Goal: Task Accomplishment & Management: Use online tool/utility

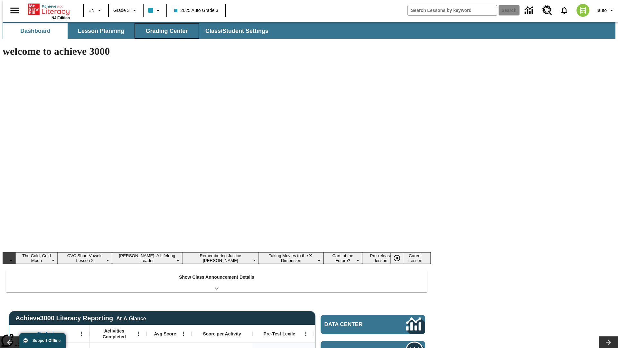
click at [164, 31] on button "Grading Center" at bounding box center [167, 30] width 64 height 15
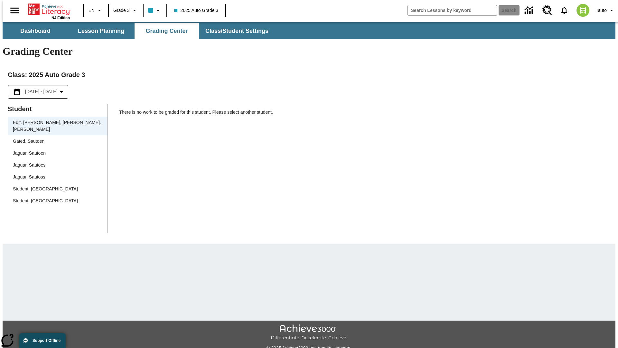
click at [55, 150] on span "Jaguar, Sautoen" at bounding box center [58, 153] width 90 height 7
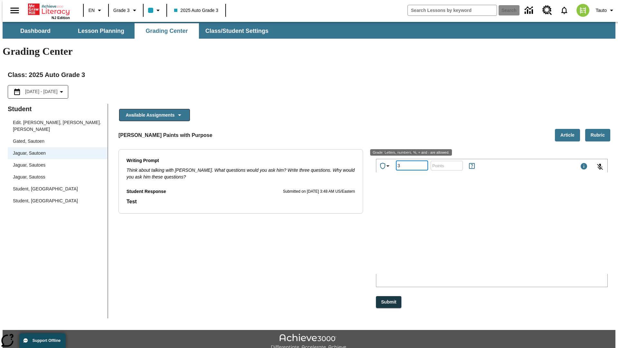
type input "3"
type input "10"
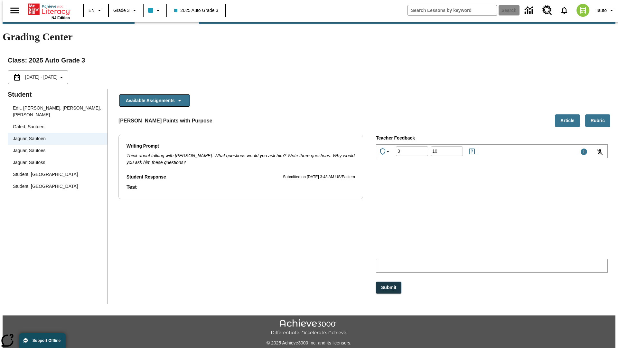
click at [470, 218] on p "Type your response here." at bounding box center [424, 217] width 91 height 6
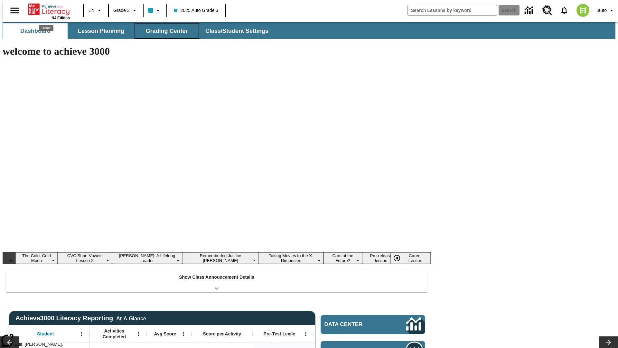
click at [164, 31] on button "Grading Center" at bounding box center [167, 30] width 64 height 15
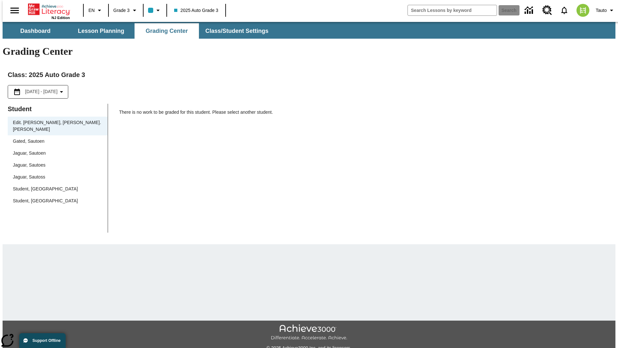
click at [55, 150] on span "Jaguar, Sautoen" at bounding box center [58, 153] width 90 height 7
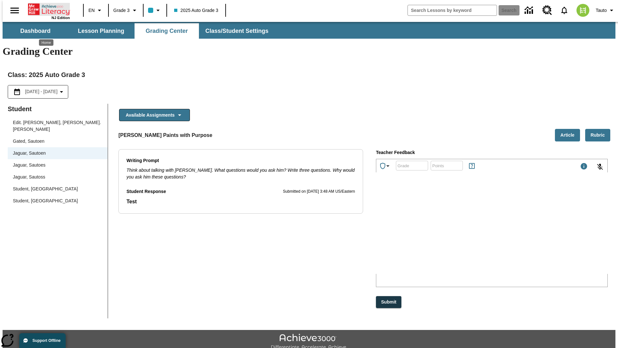
scroll to position [14, 0]
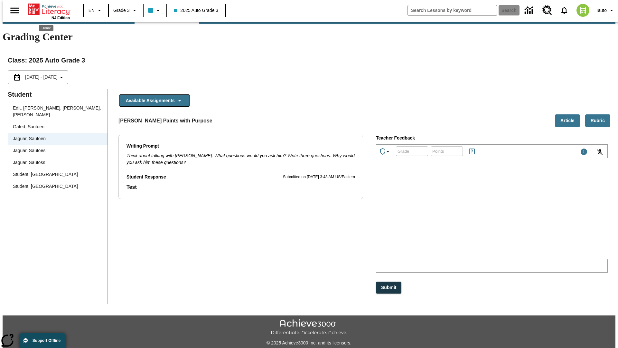
click at [470, 218] on p "waipI" at bounding box center [424, 217] width 91 height 6
